Goal: Information Seeking & Learning: Learn about a topic

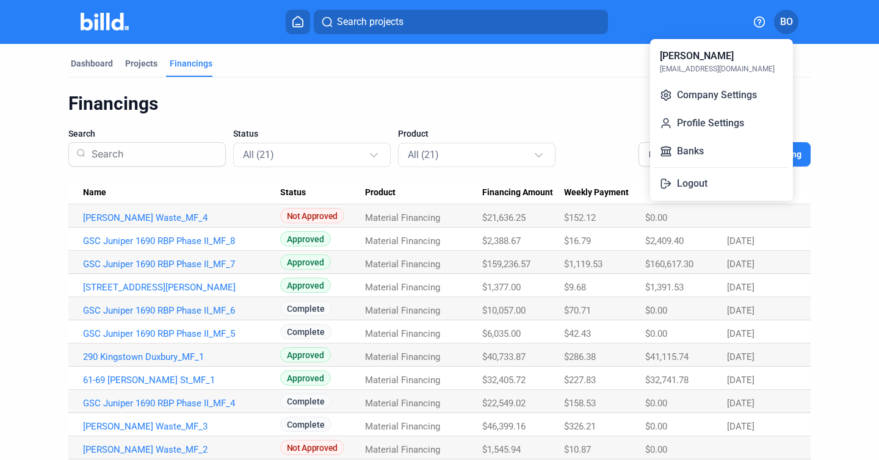
click at [112, 16] on div at bounding box center [439, 230] width 879 height 460
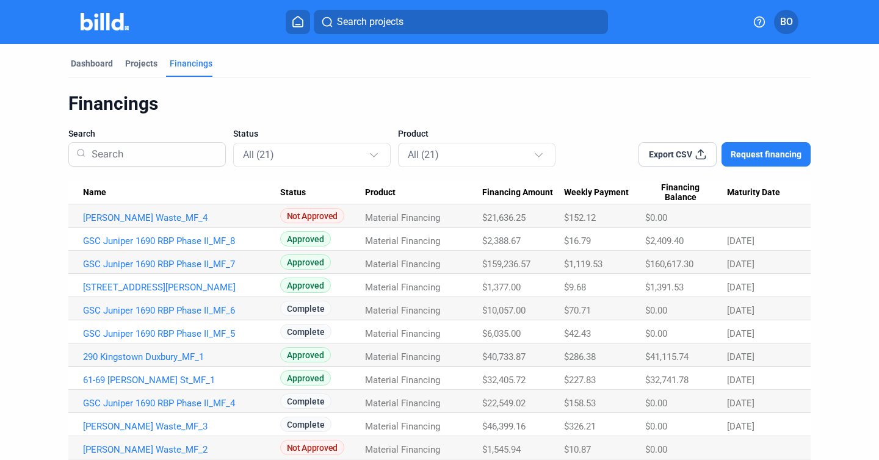
click at [106, 29] on img at bounding box center [105, 22] width 48 height 18
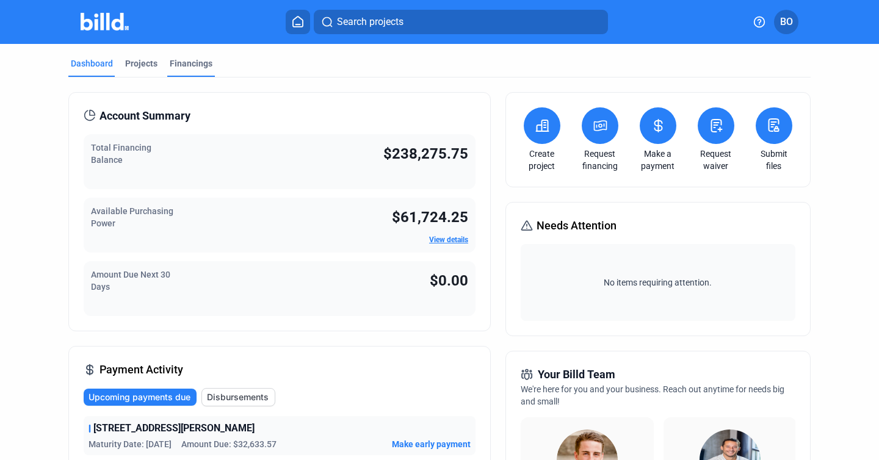
click at [193, 58] on div "Financings" at bounding box center [191, 63] width 43 height 12
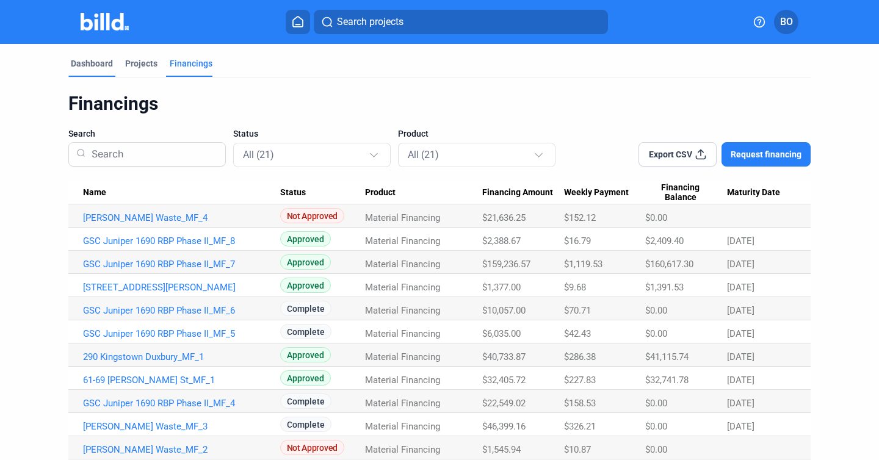
click at [93, 65] on div "Dashboard" at bounding box center [92, 63] width 42 height 12
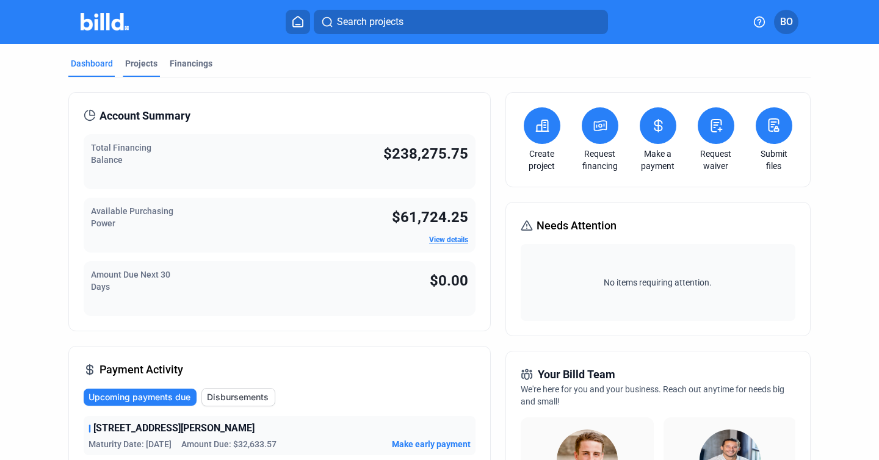
click at [143, 60] on div "Projects" at bounding box center [141, 63] width 32 height 12
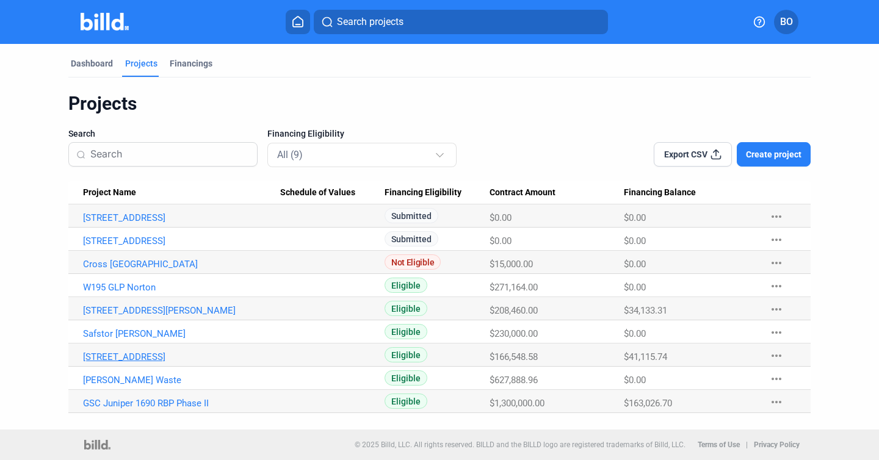
click at [128, 358] on link "[STREET_ADDRESS]" at bounding box center [181, 356] width 197 height 11
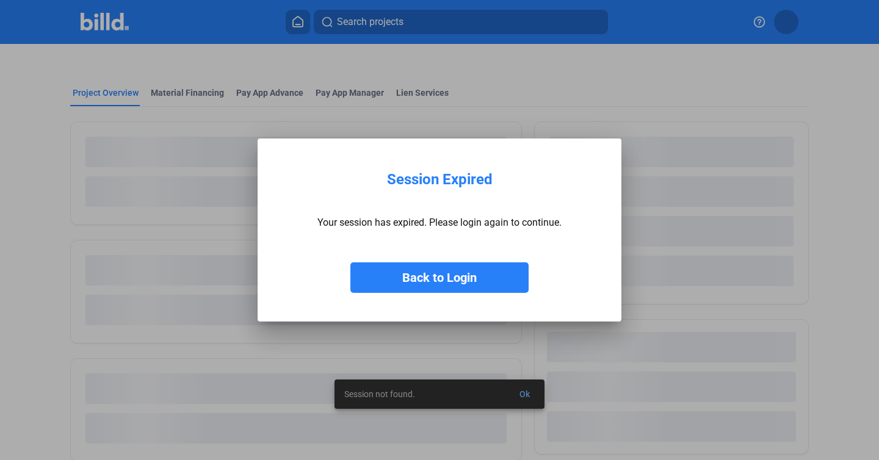
click at [398, 282] on button "Back to Login" at bounding box center [439, 277] width 178 height 31
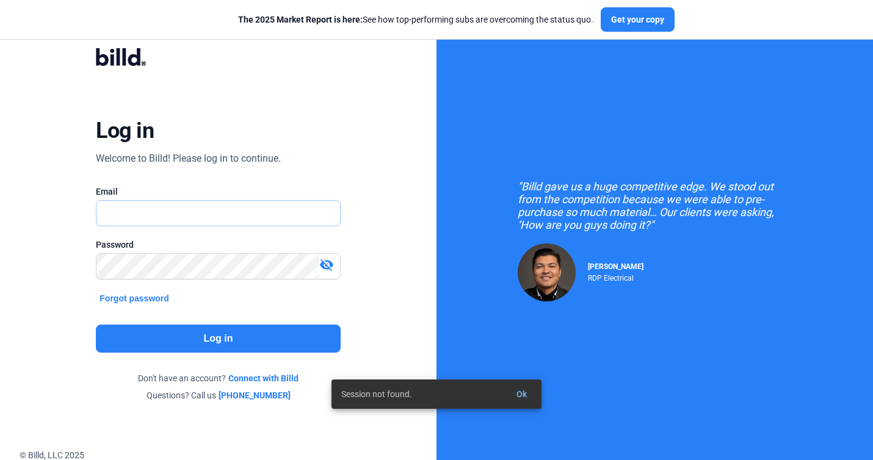
click at [275, 218] on input "text" at bounding box center [217, 213] width 243 height 25
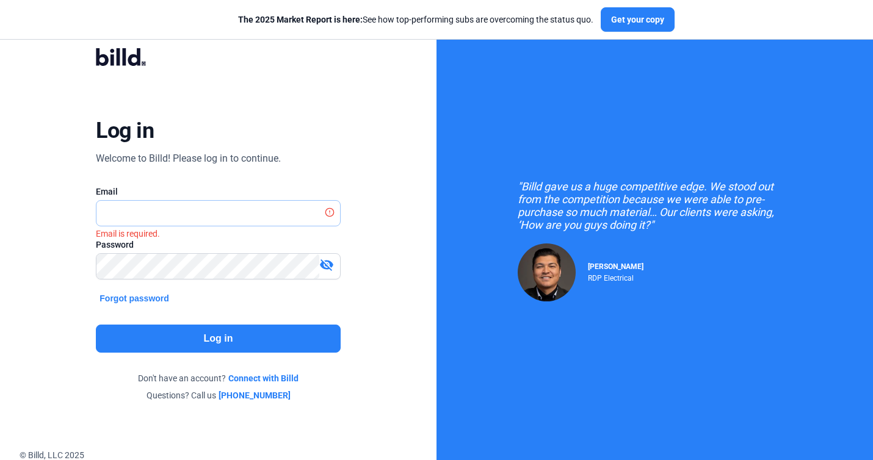
type input "[EMAIL_ADDRESS][DOMAIN_NAME]"
click at [217, 331] on button "Log in" at bounding box center [218, 339] width 244 height 28
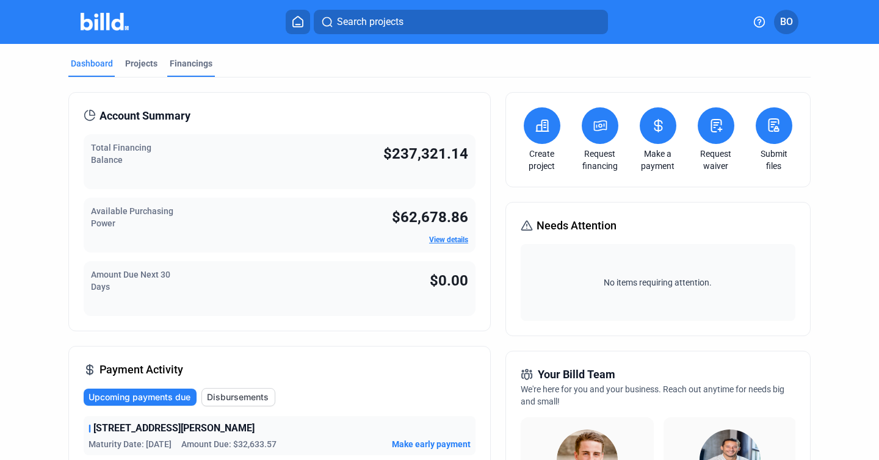
click at [184, 62] on div "Financings" at bounding box center [191, 63] width 43 height 12
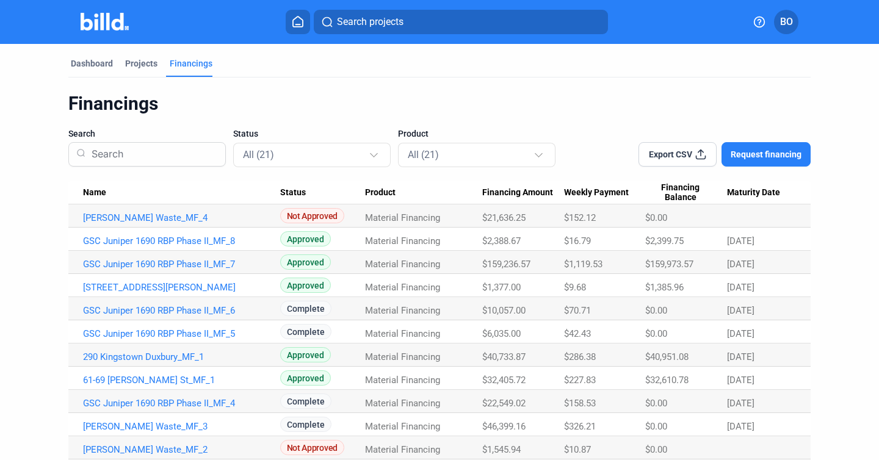
click at [143, 57] on mat-tab-group "Dashboard Projects Financings Financings Search Status All (21) Product All (21…" at bounding box center [439, 367] width 742 height 647
click at [143, 62] on div "Projects" at bounding box center [141, 63] width 32 height 12
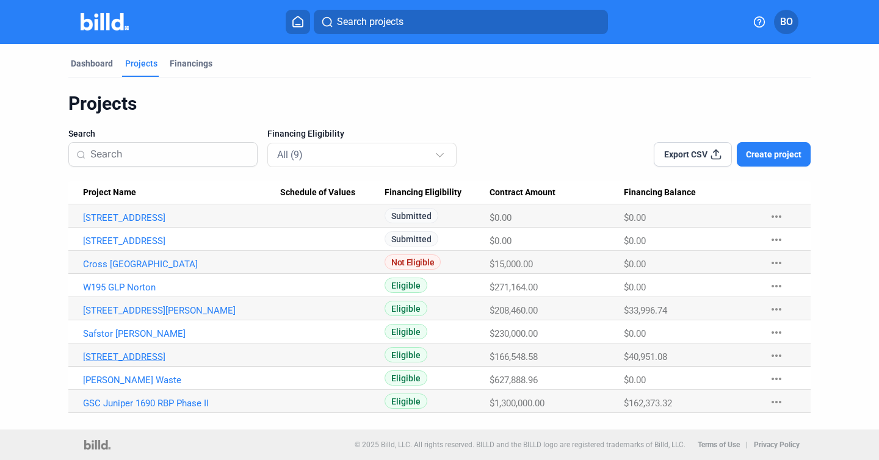
click at [140, 353] on link "[STREET_ADDRESS]" at bounding box center [181, 356] width 197 height 11
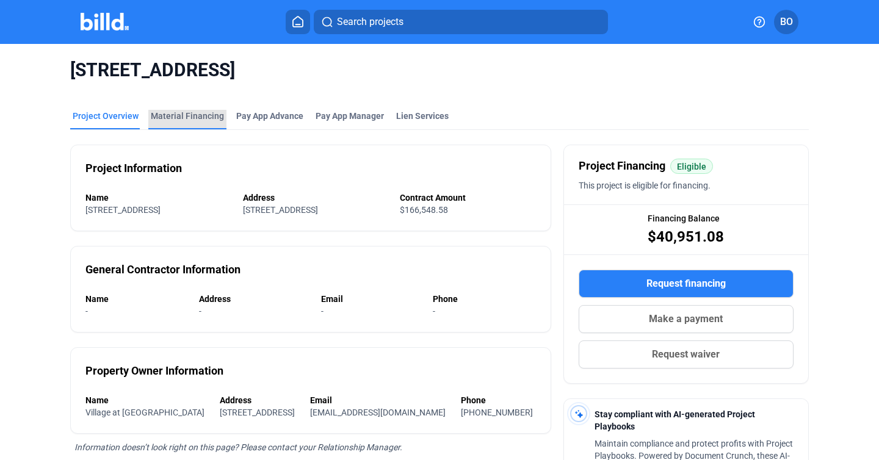
click at [189, 117] on div "Material Financing" at bounding box center [187, 116] width 73 height 12
